Goal: Transaction & Acquisition: Purchase product/service

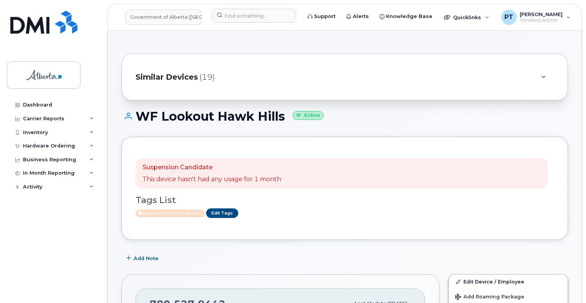
scroll to position [559, 0]
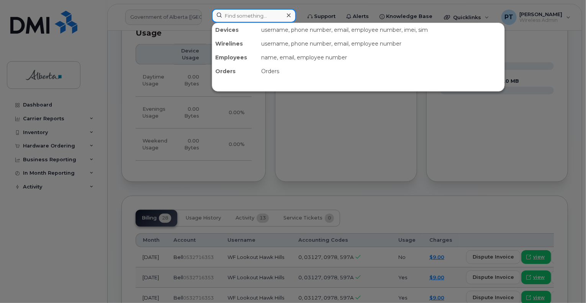
paste input "7802924071"
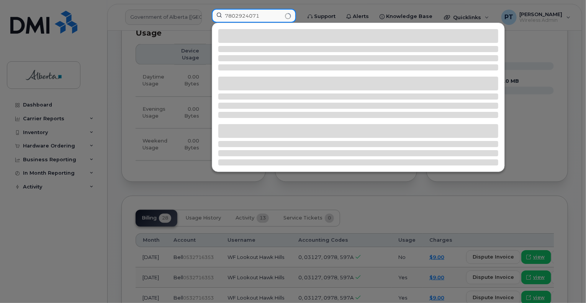
type input "7802924071"
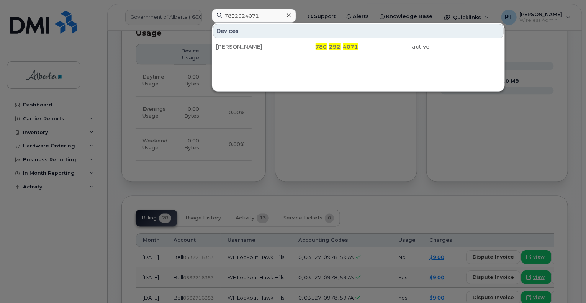
drag, startPoint x: 222, startPoint y: 44, endPoint x: 178, endPoint y: 264, distance: 224.3
click at [222, 44] on div "Tony Te" at bounding box center [251, 47] width 71 height 8
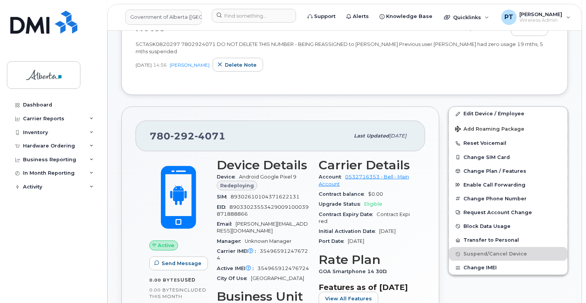
scroll to position [247, 0]
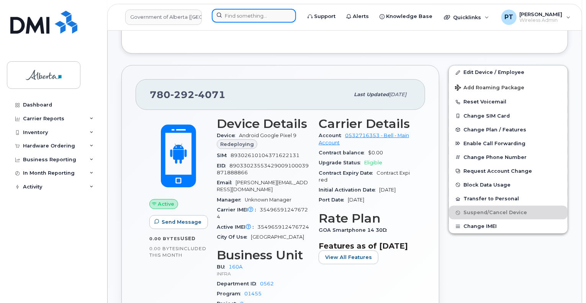
click at [248, 13] on input at bounding box center [254, 16] width 84 height 14
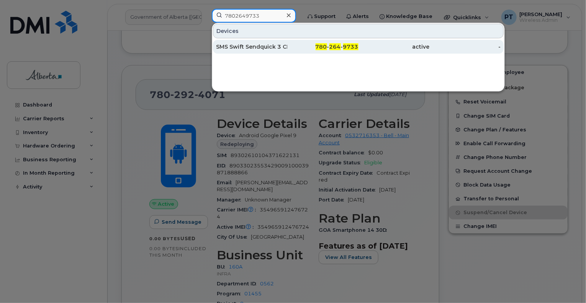
type input "7802649733"
click at [254, 47] on div "SMS Swift Sendquick 3 CNL51" at bounding box center [251, 47] width 71 height 8
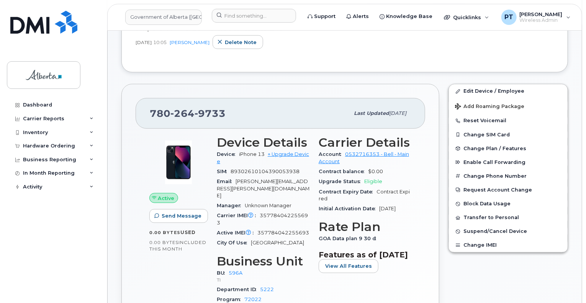
scroll to position [268, 0]
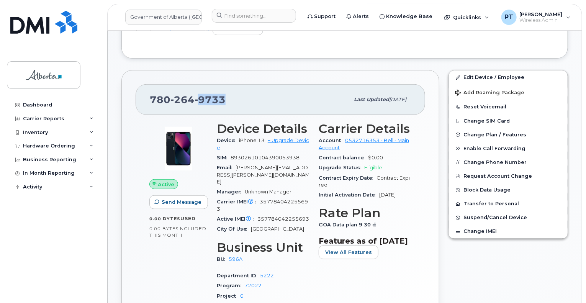
drag, startPoint x: 227, startPoint y: 101, endPoint x: 191, endPoint y: 100, distance: 36.8
click at [191, 100] on div "780 264 9733" at bounding box center [250, 100] width 200 height 16
click at [293, 199] on span "357784042255693" at bounding box center [262, 205] width 91 height 13
copy span "357784042255693"
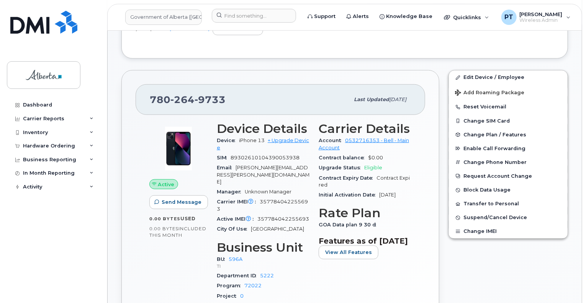
click at [279, 216] on span "357784042255693" at bounding box center [283, 219] width 52 height 6
copy span "357784042255693"
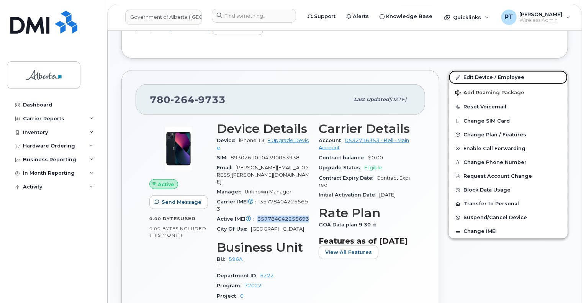
drag, startPoint x: 474, startPoint y: 77, endPoint x: 390, endPoint y: 111, distance: 90.5
click at [474, 77] on link "Edit Device / Employee" at bounding box center [508, 77] width 119 height 14
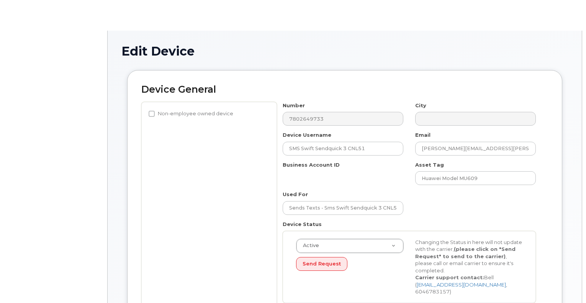
select select "4797729"
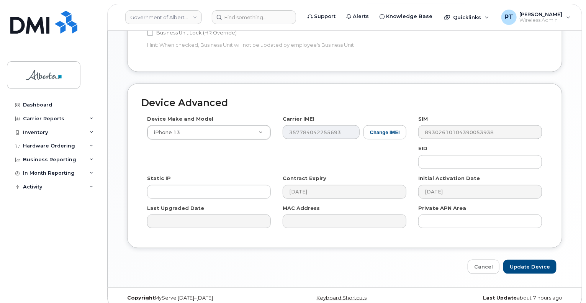
scroll to position [383, 0]
drag, startPoint x: 488, startPoint y: 260, endPoint x: 488, endPoint y: 245, distance: 15.3
click at [488, 259] on link "Cancel" at bounding box center [484, 266] width 32 height 14
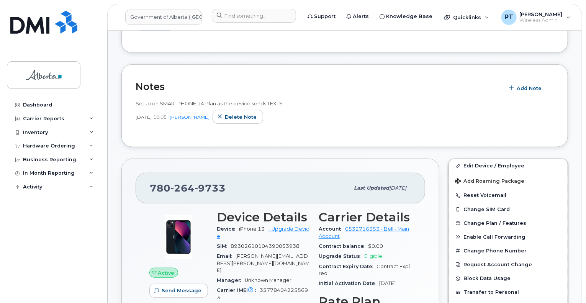
scroll to position [230, 0]
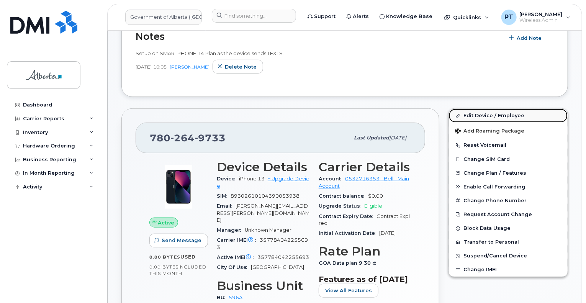
click at [481, 115] on link "Edit Device / Employee" at bounding box center [508, 116] width 119 height 14
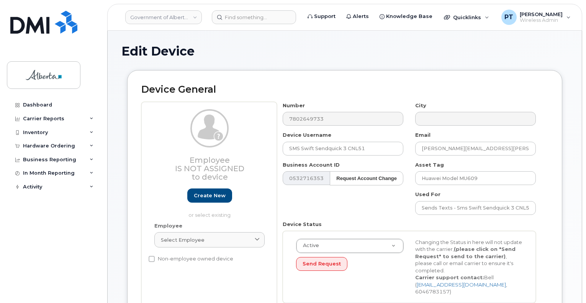
select select "4797729"
drag, startPoint x: 478, startPoint y: 178, endPoint x: 421, endPoint y: 178, distance: 57.1
click at [421, 178] on input "Huawei Model MU609" at bounding box center [475, 178] width 121 height 14
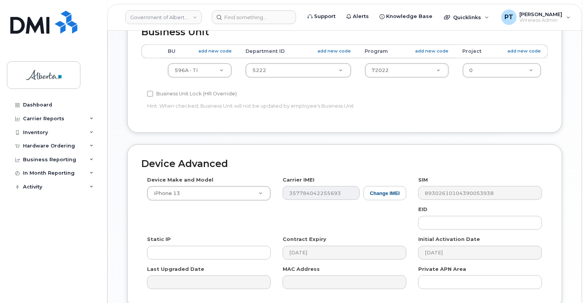
scroll to position [383, 0]
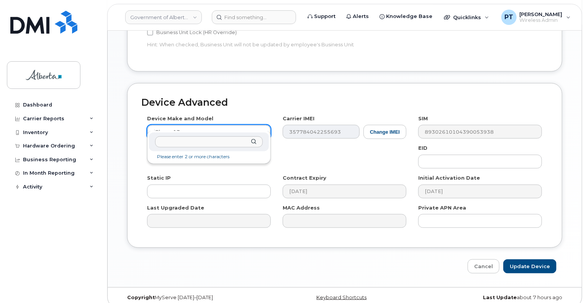
click at [241, 142] on input "text" at bounding box center [209, 141] width 108 height 11
type input "j"
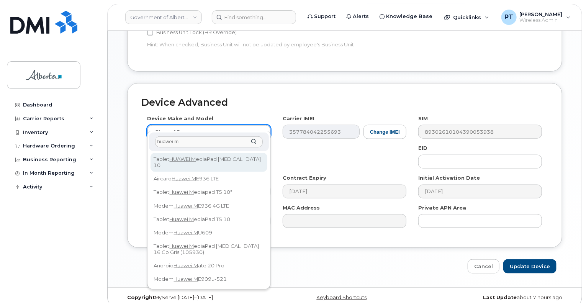
type input "huawei mu"
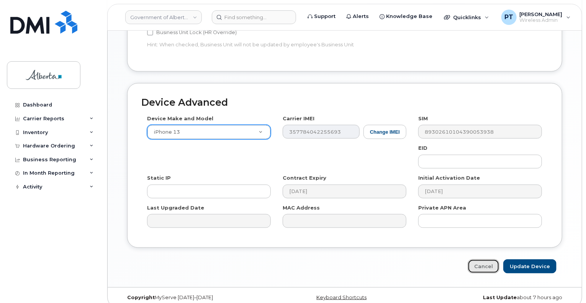
click at [484, 259] on link "Cancel" at bounding box center [484, 266] width 32 height 14
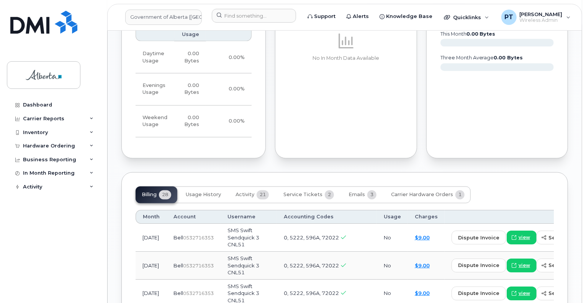
scroll to position [651, 0]
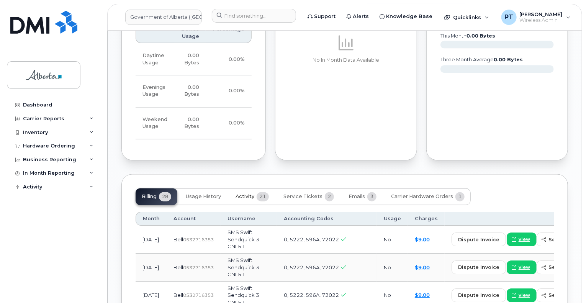
drag, startPoint x: 239, startPoint y: 188, endPoint x: 244, endPoint y: 190, distance: 5.3
click at [241, 194] on span "Activity" at bounding box center [245, 197] width 19 height 6
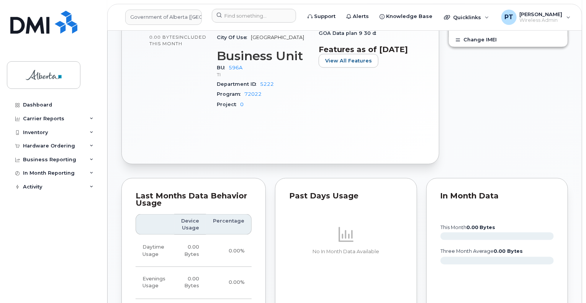
scroll to position [613, 0]
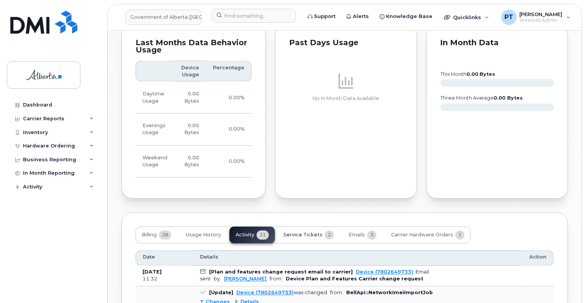
click at [308, 232] on span "Service Tickets" at bounding box center [302, 235] width 39 height 6
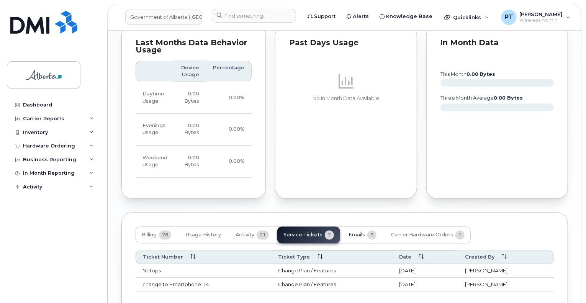
click at [355, 232] on span "Emails" at bounding box center [356, 235] width 16 height 6
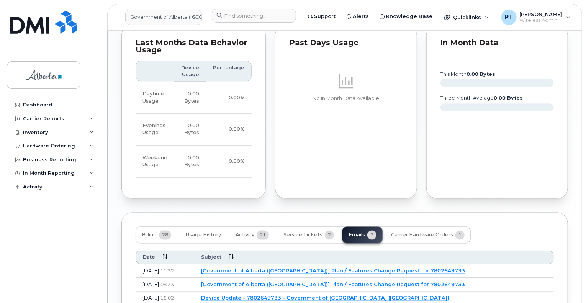
click at [270, 268] on link "[Government of Alberta (GOA)] Plan / Features Change Request for 7802649733" at bounding box center [333, 271] width 264 height 6
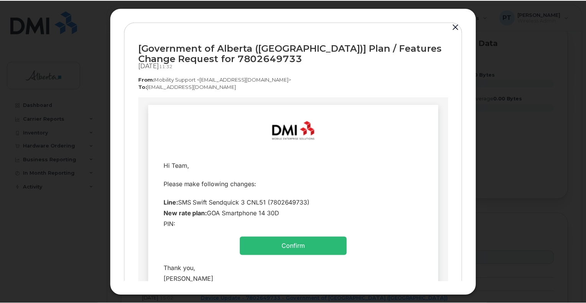
scroll to position [0, 0]
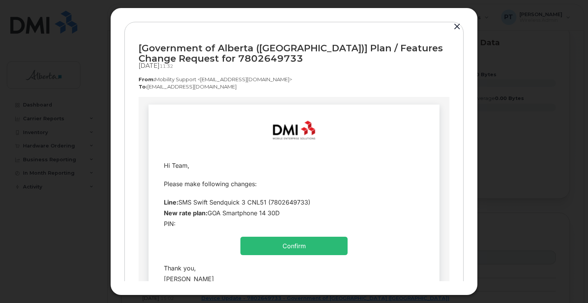
click at [455, 26] on button "button" at bounding box center [457, 26] width 11 height 11
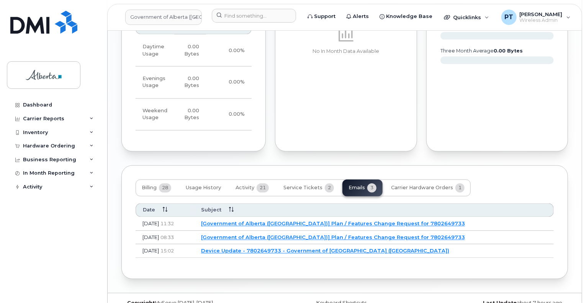
scroll to position [666, 0]
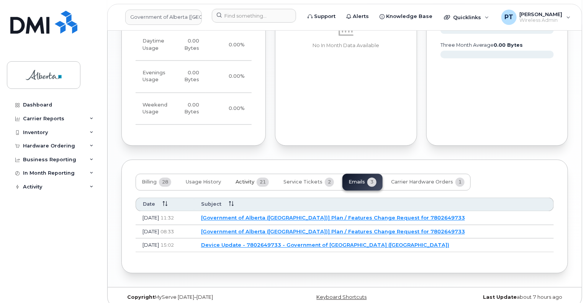
drag, startPoint x: 245, startPoint y: 175, endPoint x: 251, endPoint y: 175, distance: 5.8
click at [245, 179] on span "Activity" at bounding box center [245, 182] width 19 height 6
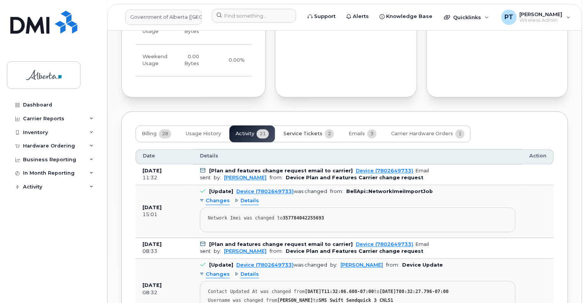
scroll to position [742, 0]
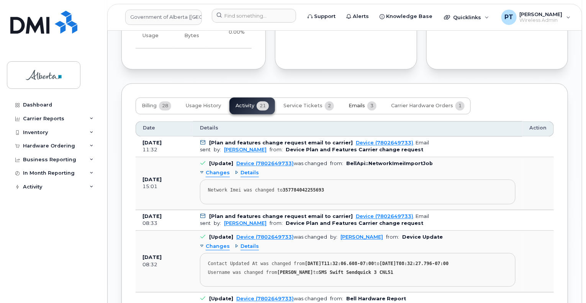
drag, startPoint x: 352, startPoint y: 98, endPoint x: 347, endPoint y: 107, distance: 10.1
click at [352, 103] on span "Emails" at bounding box center [356, 106] width 16 height 6
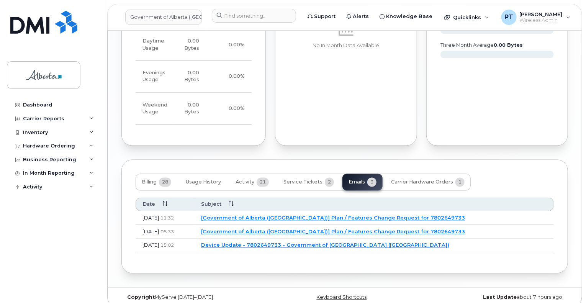
click at [272, 229] on link "[Government of Alberta (GOA)] Plan / Features Change Request for 7802649733" at bounding box center [333, 232] width 264 height 6
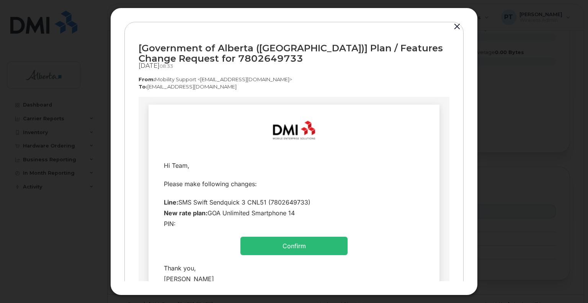
scroll to position [0, 0]
drag, startPoint x: 455, startPoint y: 27, endPoint x: 428, endPoint y: 51, distance: 35.8
click at [455, 27] on button "button" at bounding box center [457, 26] width 11 height 11
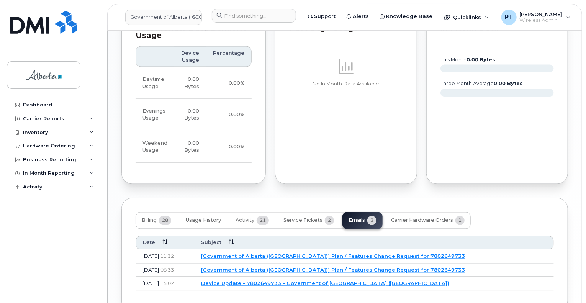
scroll to position [666, 0]
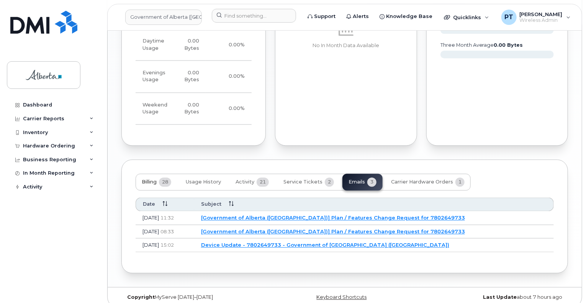
drag, startPoint x: 149, startPoint y: 176, endPoint x: 176, endPoint y: 172, distance: 27.1
click at [150, 179] on span "Billing" at bounding box center [149, 182] width 15 height 6
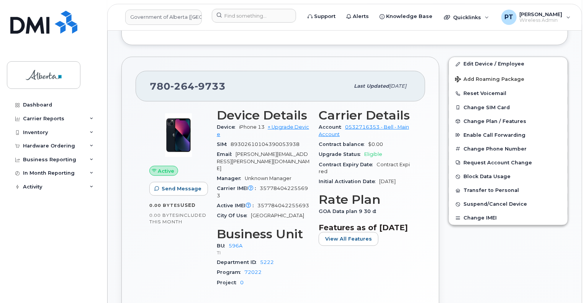
scroll to position [283, 0]
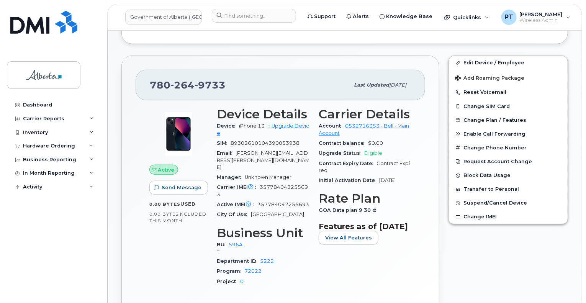
click at [286, 184] on span "357784042255693" at bounding box center [262, 190] width 91 height 13
copy span "357784042255693"
drag, startPoint x: 483, startPoint y: 60, endPoint x: 384, endPoint y: 140, distance: 126.6
click at [483, 60] on link "Edit Device / Employee" at bounding box center [508, 63] width 119 height 14
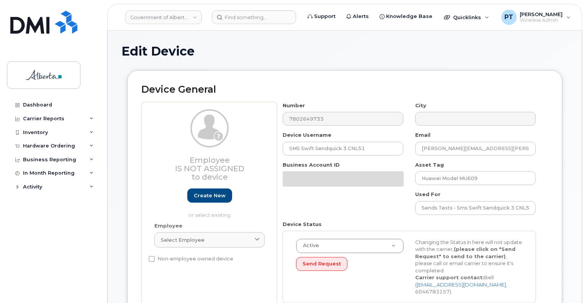
select select "4797729"
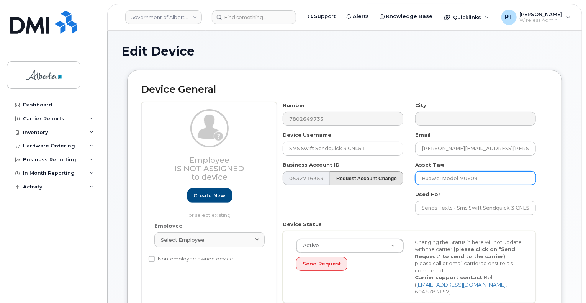
drag, startPoint x: 493, startPoint y: 179, endPoint x: 402, endPoint y: 177, distance: 91.2
click at [401, 178] on div "Number 7802649733 City Device Username SMS Swift Sendquick 3 CNL51 Email [PERSO…" at bounding box center [409, 205] width 265 height 207
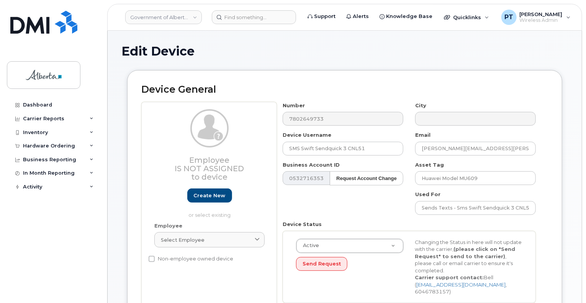
drag, startPoint x: 401, startPoint y: 49, endPoint x: 395, endPoint y: 47, distance: 6.4
click at [401, 49] on h1 "Edit Device" at bounding box center [344, 50] width 447 height 13
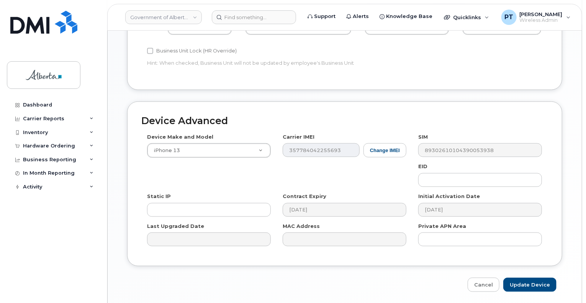
scroll to position [383, 0]
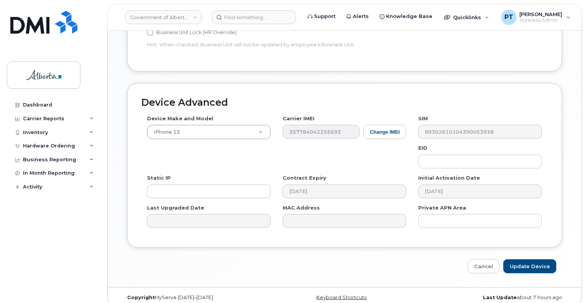
click at [434, 58] on div "Business Unit Accounting Categories Rules BU add new code Department ID add new…" at bounding box center [344, 11] width 435 height 120
click at [488, 259] on link "Cancel" at bounding box center [484, 266] width 32 height 14
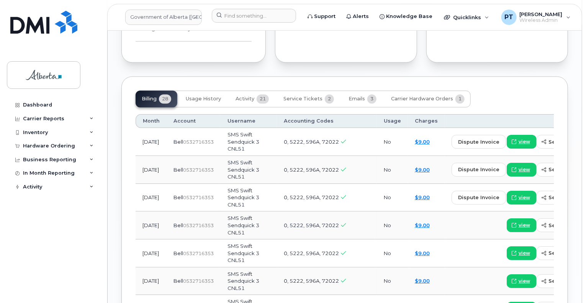
scroll to position [828, 0]
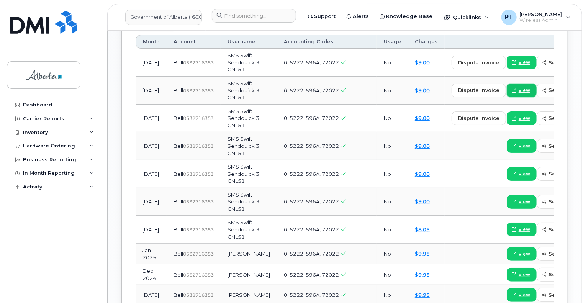
click at [519, 87] on span "view" at bounding box center [524, 90] width 11 height 7
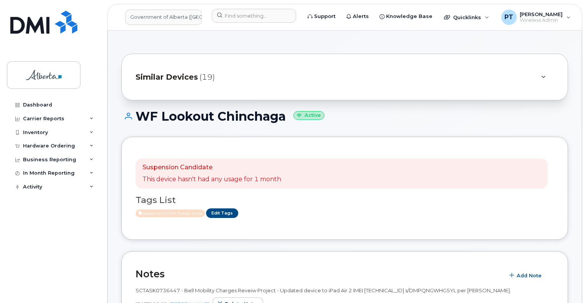
scroll to position [1034, 0]
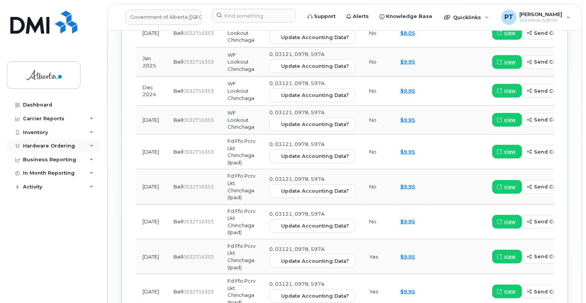
click at [44, 146] on div "Hardware Ordering" at bounding box center [49, 146] width 52 height 6
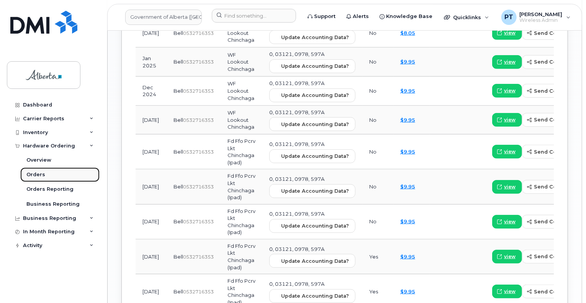
click at [39, 174] on div "Orders" at bounding box center [35, 174] width 19 height 7
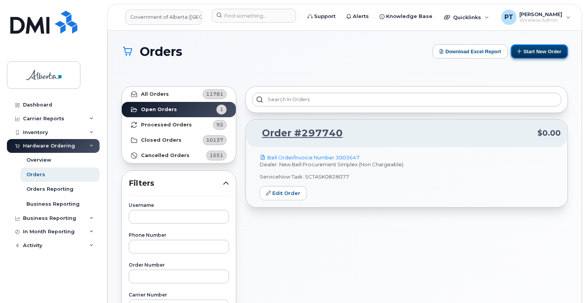
click at [541, 52] on button "Start New Order" at bounding box center [539, 51] width 57 height 14
drag, startPoint x: 552, startPoint y: 53, endPoint x: 459, endPoint y: 88, distance: 99.5
click at [552, 53] on button "Start New Order" at bounding box center [539, 51] width 57 height 14
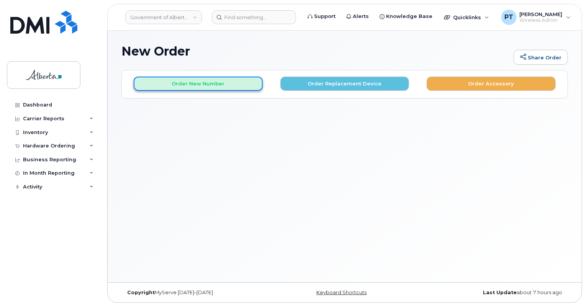
click at [195, 85] on button "Order New Number" at bounding box center [198, 84] width 129 height 14
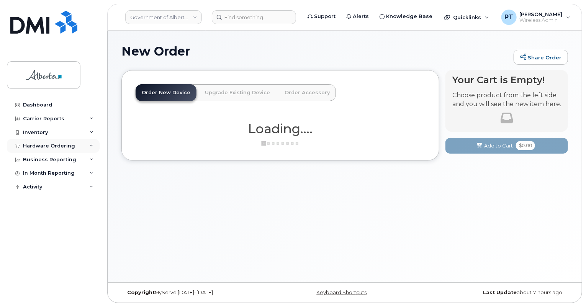
click at [32, 146] on div "Hardware Ordering" at bounding box center [49, 146] width 52 height 6
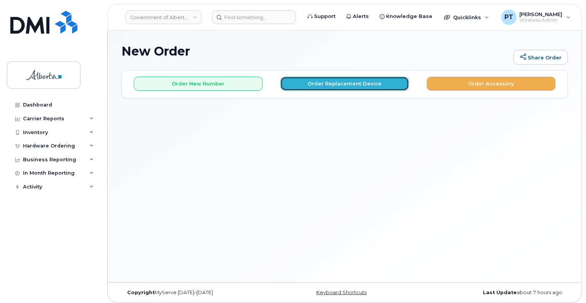
click at [352, 84] on button "Order Replacement Device" at bounding box center [344, 84] width 129 height 14
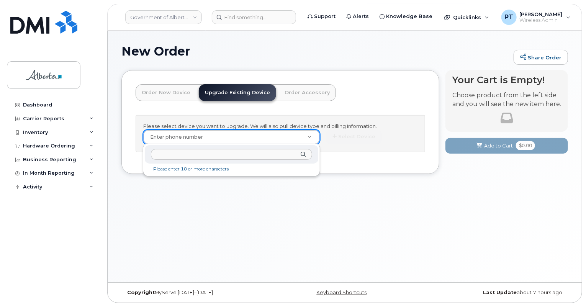
click at [200, 154] on input "text" at bounding box center [231, 154] width 161 height 11
type input "s"
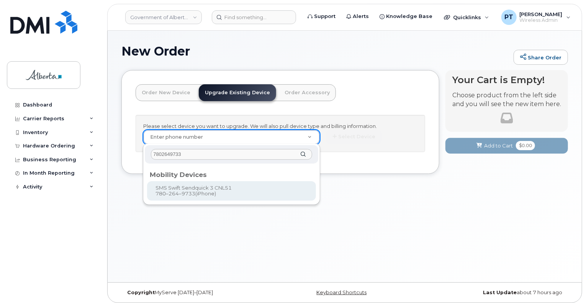
type input "7802649733"
type input "862738"
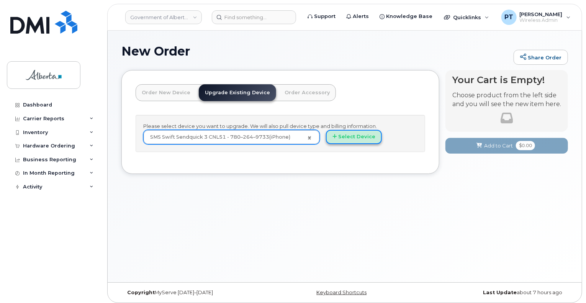
click at [364, 136] on button "Select Device" at bounding box center [354, 137] width 56 height 14
